Goal: Task Accomplishment & Management: Manage account settings

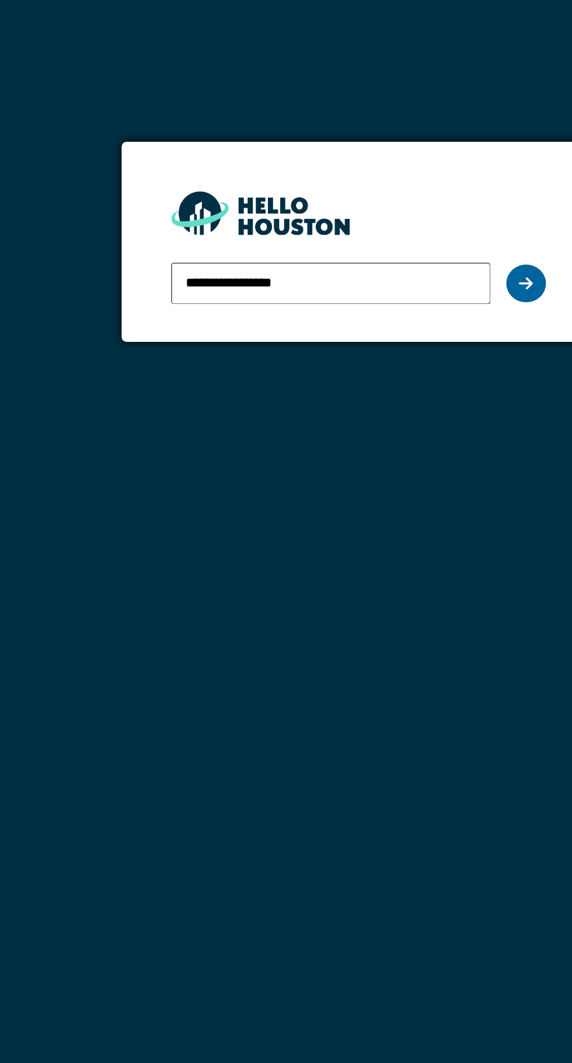
click at [376, 170] on div at bounding box center [384, 167] width 23 height 22
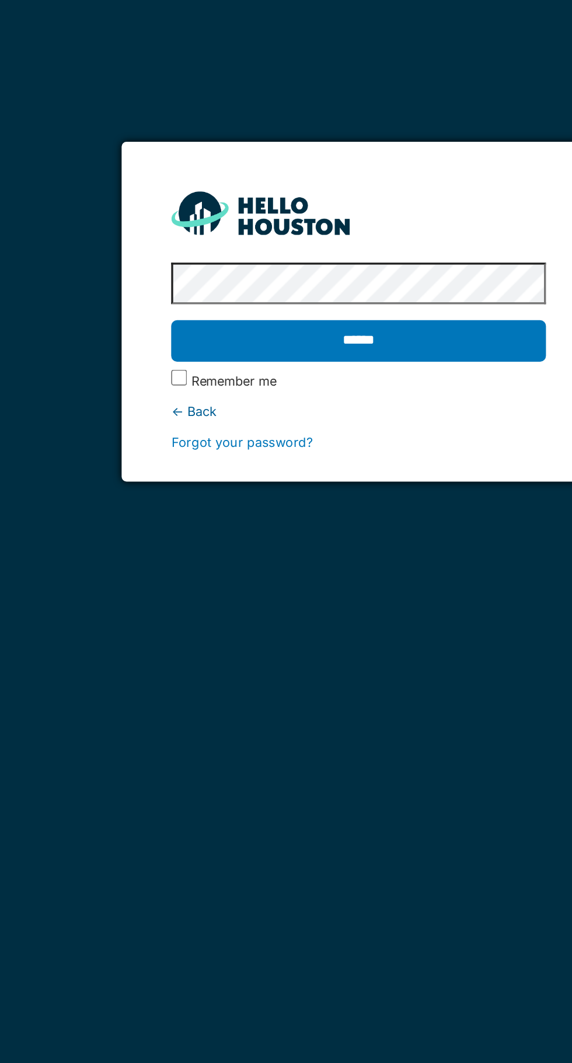
click at [176, 188] on input "******" at bounding box center [286, 200] width 220 height 24
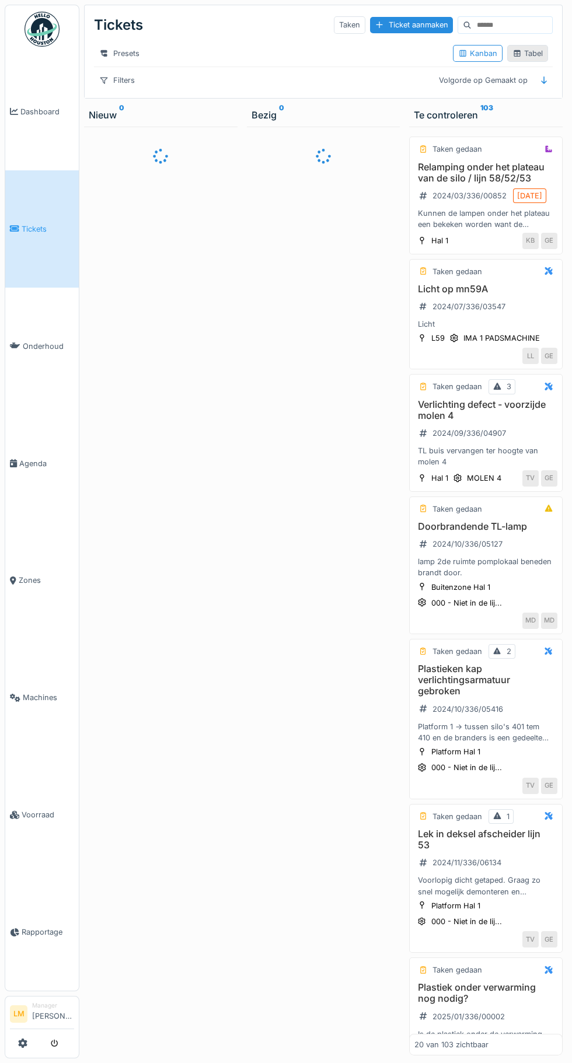
click at [523, 59] on div "Tabel" at bounding box center [527, 53] width 30 height 11
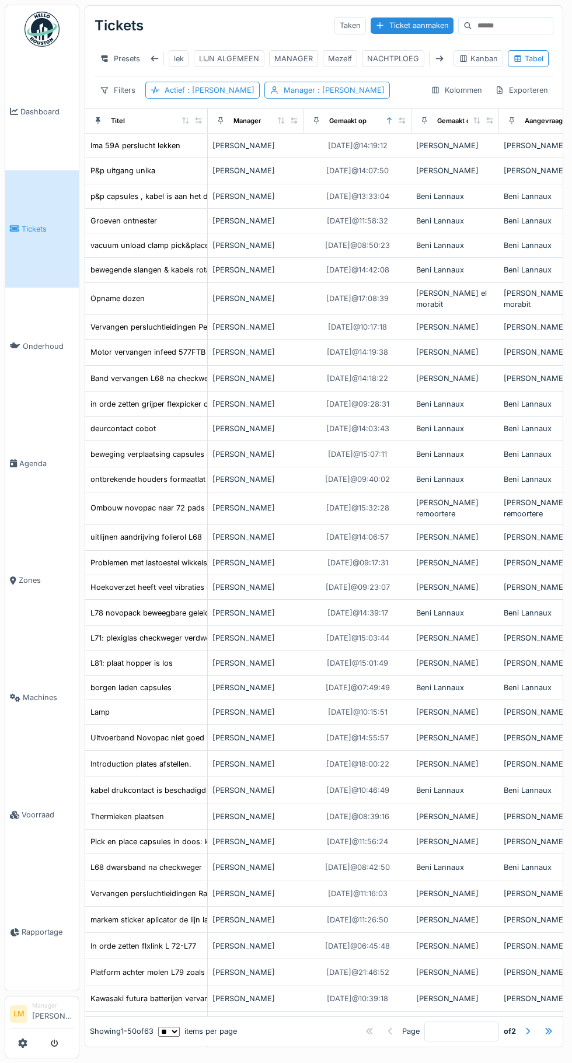
scroll to position [0, 237]
click at [202, 58] on div "LIJN ALGEMEEN" at bounding box center [228, 58] width 60 height 11
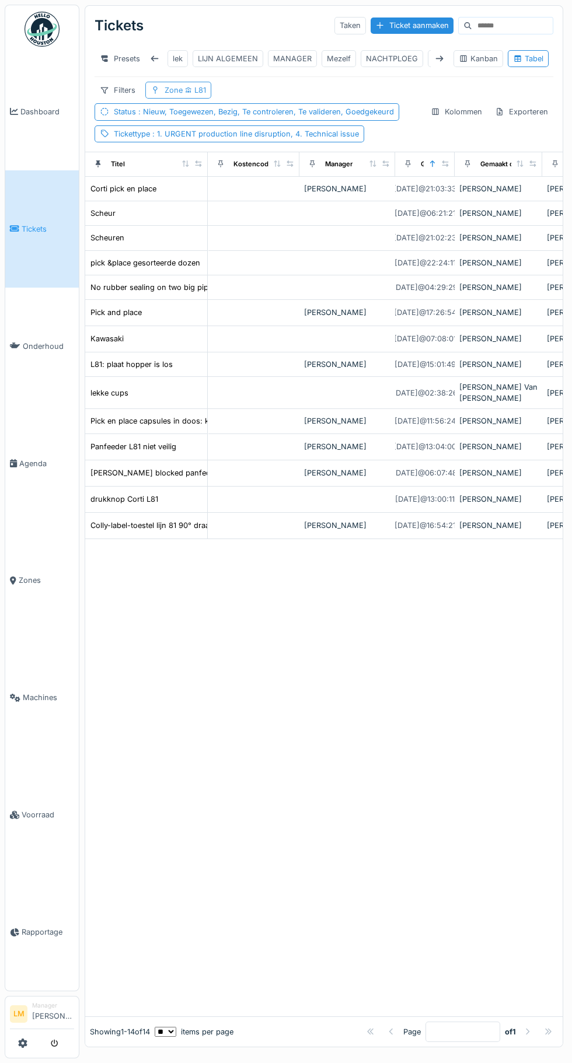
click at [197, 85] on div "Zone L81" at bounding box center [184, 90] width 41 height 11
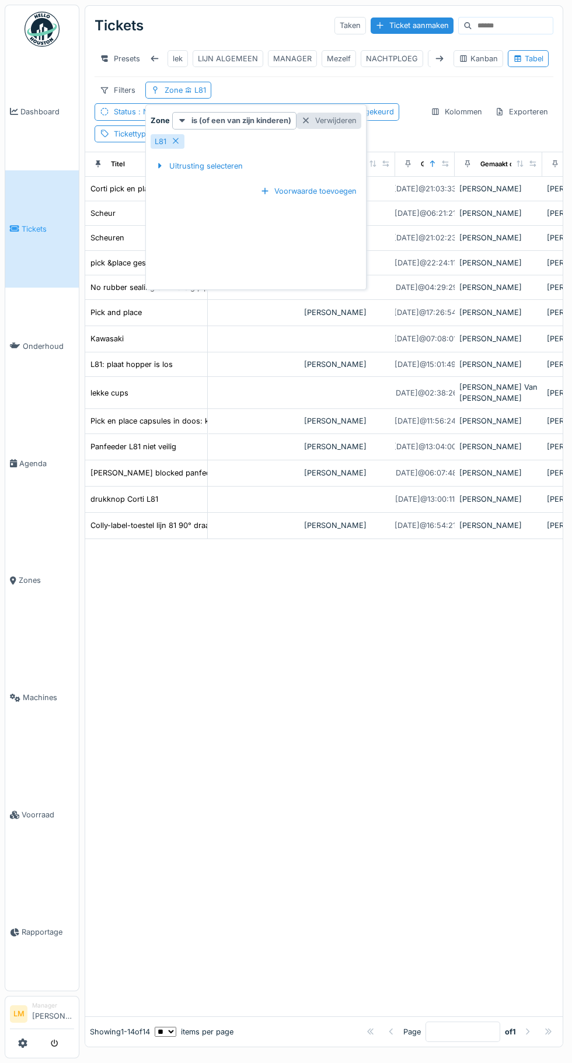
click at [330, 124] on div "Verwijderen" at bounding box center [328, 121] width 65 height 16
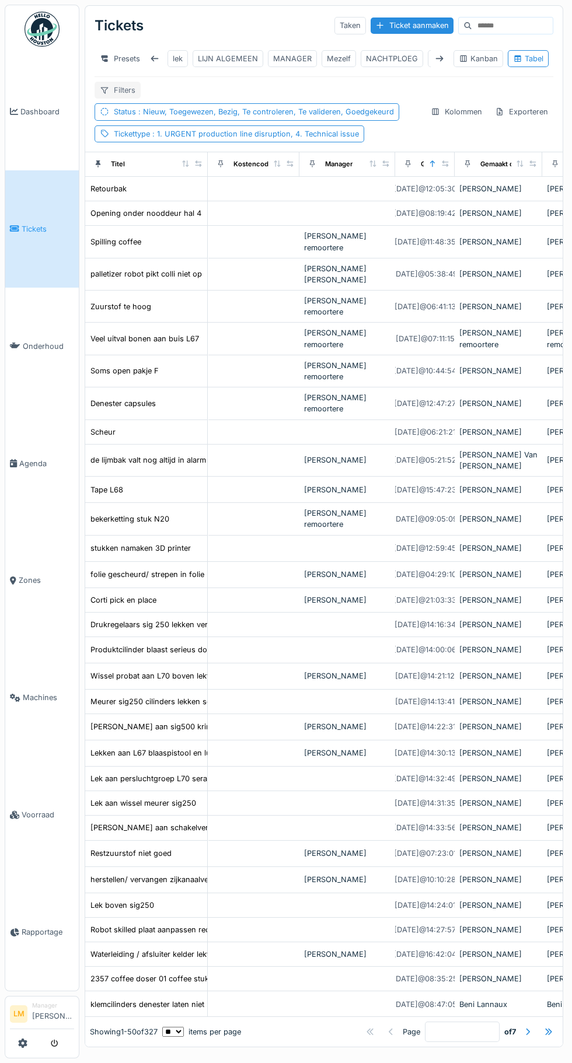
click at [115, 95] on div "Filters" at bounding box center [117, 90] width 46 height 17
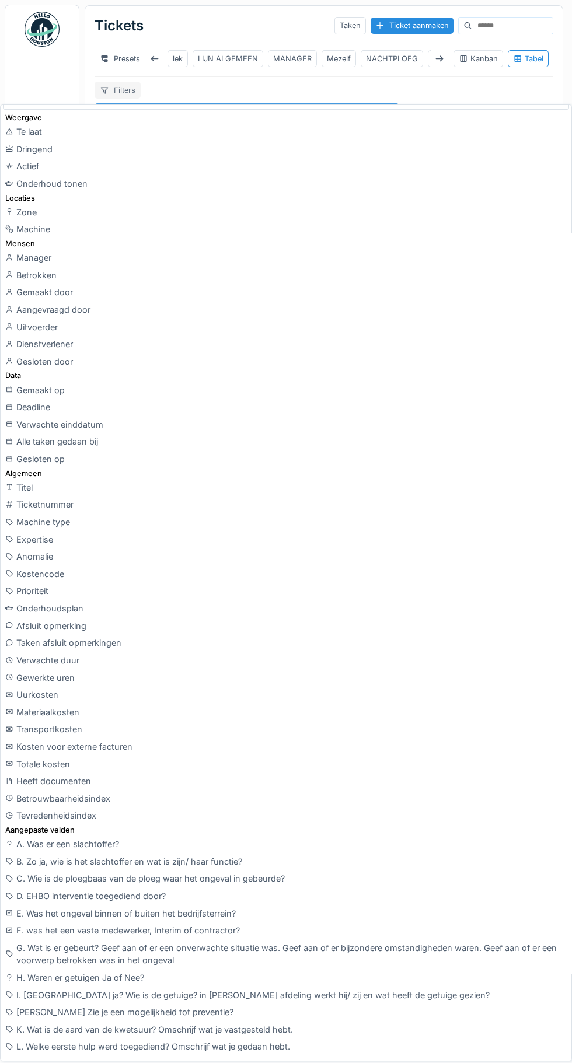
scroll to position [0, 0]
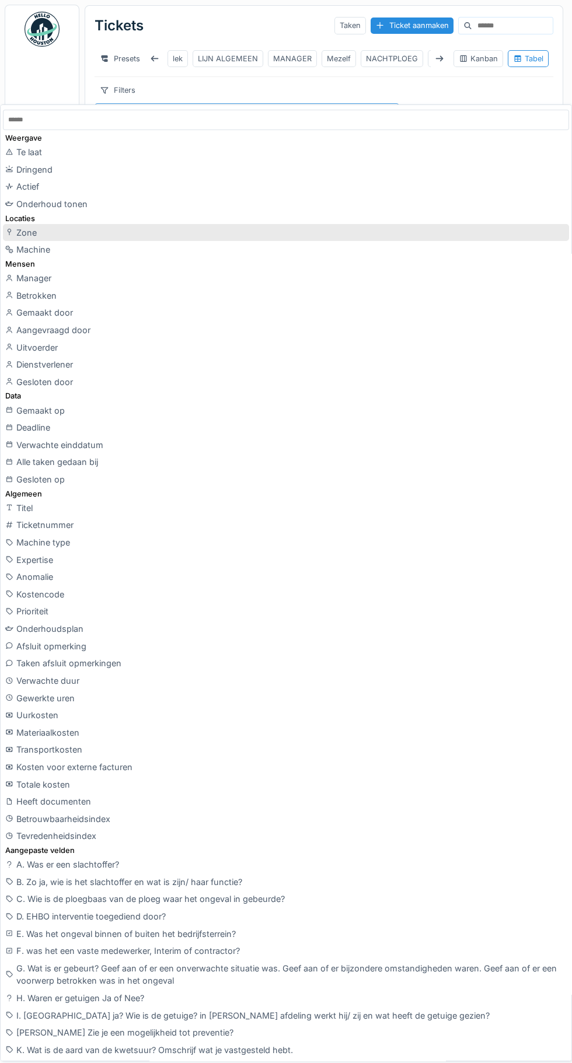
click at [83, 230] on div "Zone" at bounding box center [286, 232] width 566 height 17
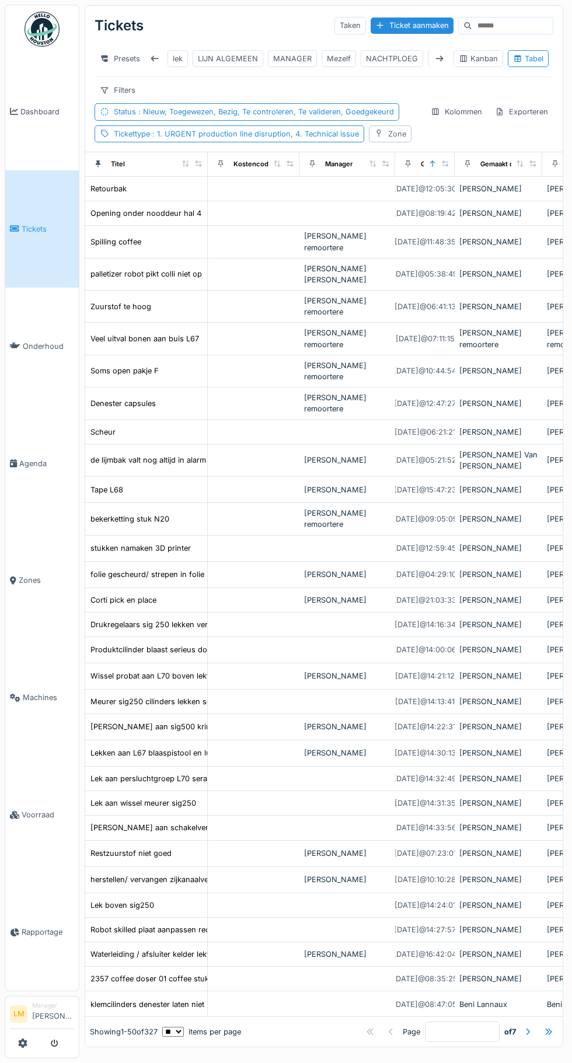
click at [398, 139] on div "Zone" at bounding box center [397, 133] width 18 height 11
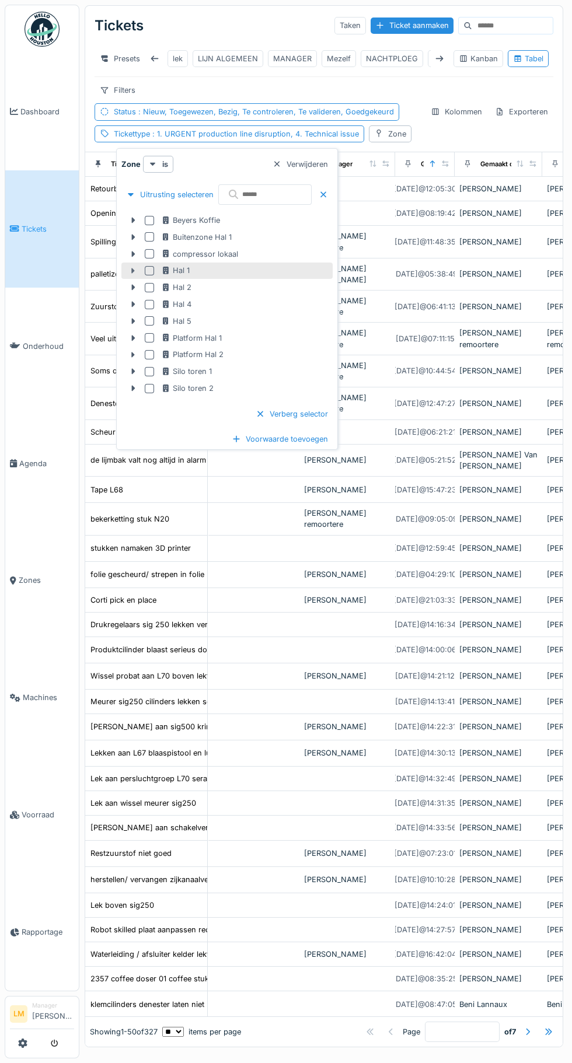
click at [138, 271] on div at bounding box center [133, 271] width 19 height 12
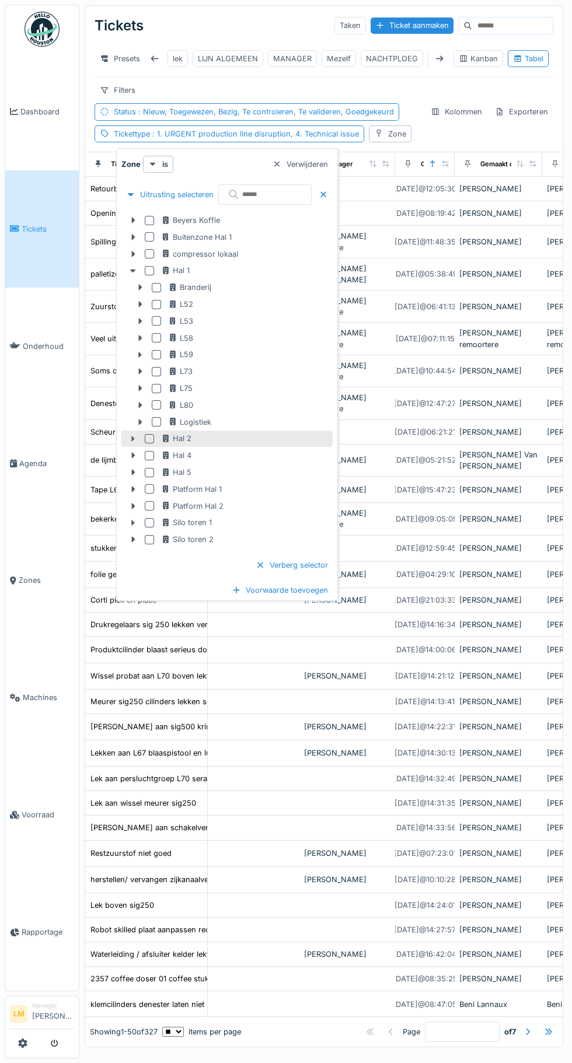
click at [127, 440] on div at bounding box center [133, 439] width 19 height 12
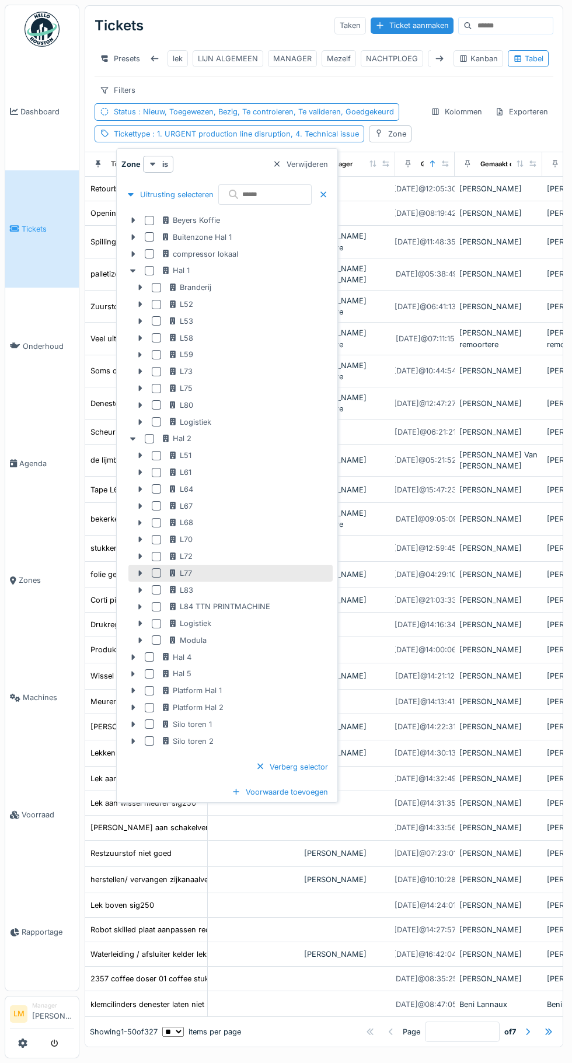
click at [156, 573] on div at bounding box center [156, 572] width 9 height 9
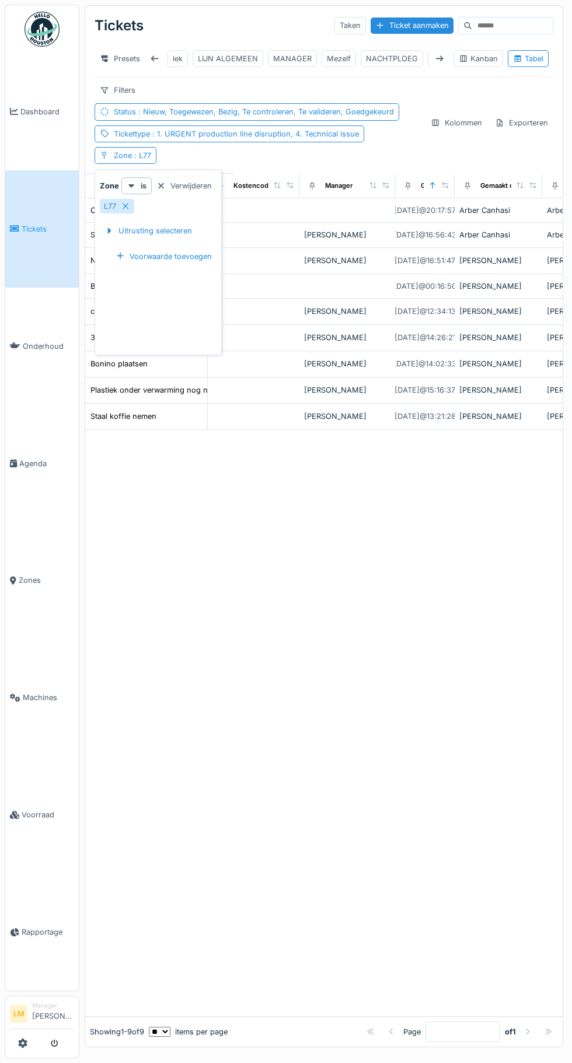
click at [125, 205] on icon at bounding box center [125, 206] width 9 height 8
